Goal: Check status

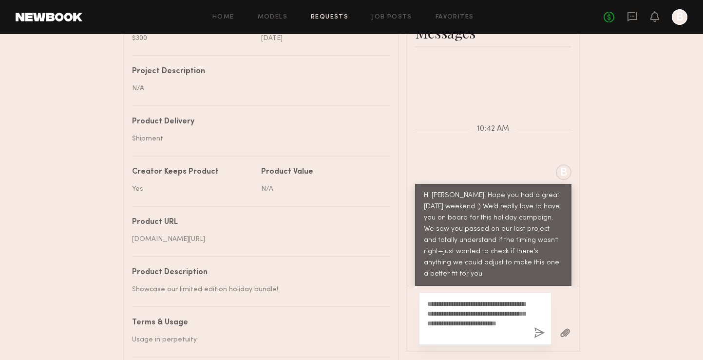
scroll to position [415, 0]
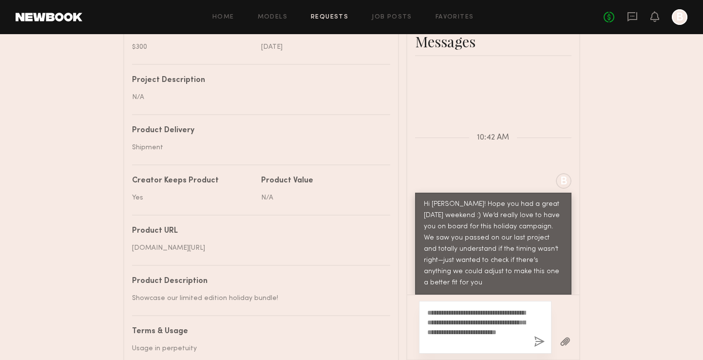
drag, startPoint x: 494, startPoint y: 343, endPoint x: 407, endPoint y: 311, distance: 93.0
click at [408, 311] on div "**********" at bounding box center [494, 326] width 172 height 65
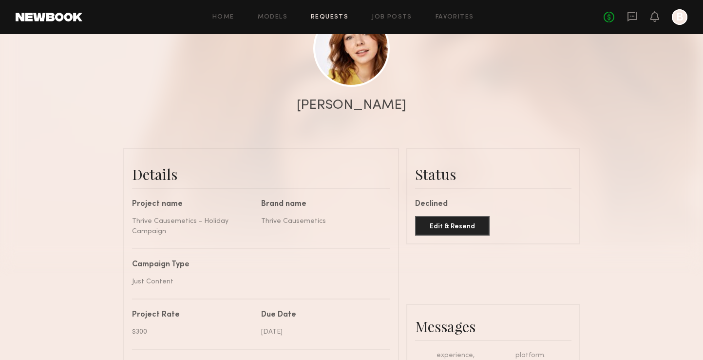
scroll to position [55, 0]
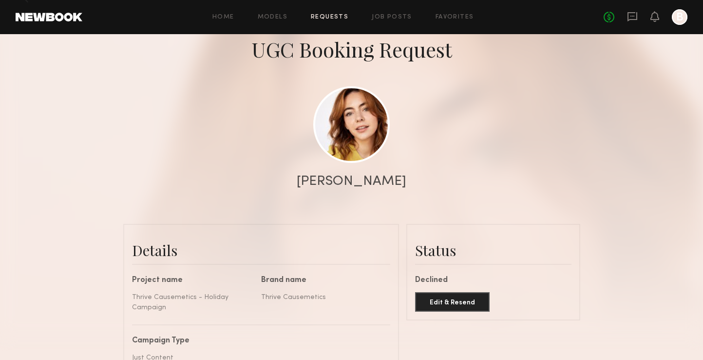
click at [328, 20] on div "Home Models Requests Job Posts Favorites Sign Out No fees up to $5,000 B" at bounding box center [384, 17] width 605 height 16
click at [330, 20] on div "Home Models Requests Job Posts Favorites Sign Out No fees up to $5,000 B" at bounding box center [384, 17] width 605 height 16
click at [330, 14] on link "Requests" at bounding box center [330, 17] width 38 height 6
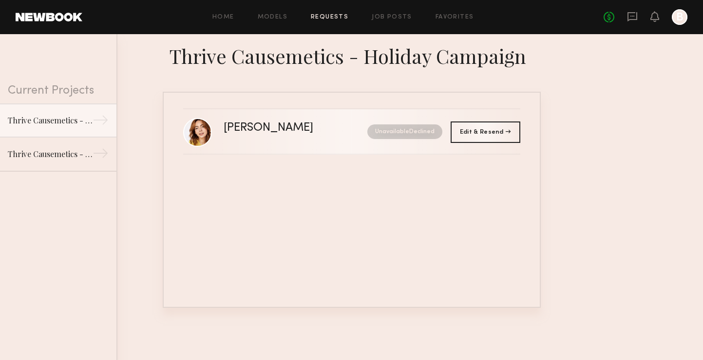
click at [249, 143] on link "[PERSON_NAME] Unavailable Declined" at bounding box center [351, 131] width 337 height 45
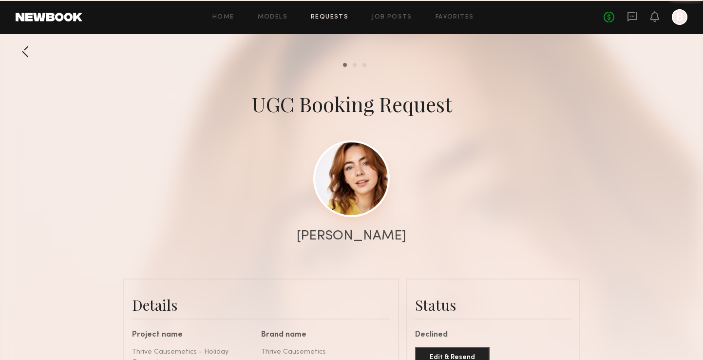
scroll to position [390, 0]
click at [359, 169] on link at bounding box center [351, 178] width 77 height 77
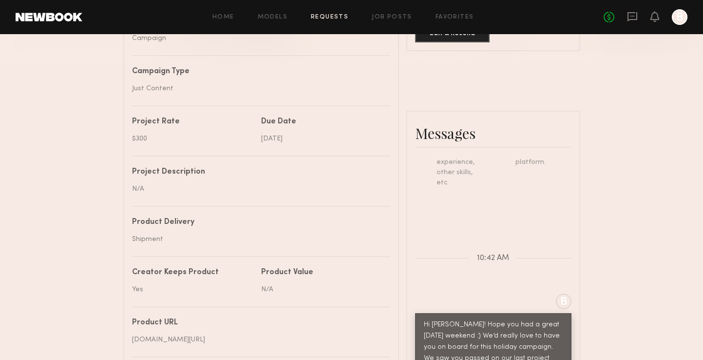
scroll to position [515, 0]
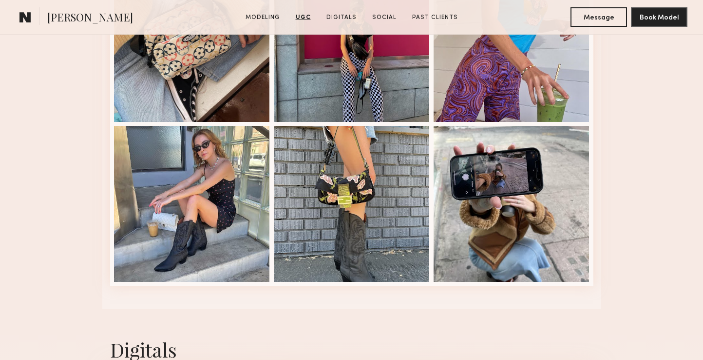
scroll to position [1843, 0]
